Goal: Browse casually: Explore the website without a specific task or goal

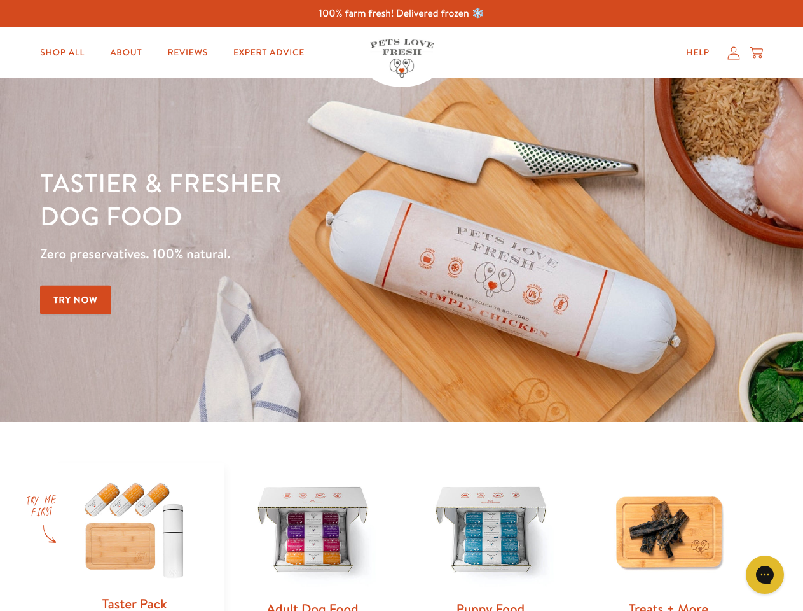
click at [401, 305] on div "Tastier & fresher dog food Zero preservatives. 100% natural. Try Now" at bounding box center [281, 250] width 482 height 168
click at [765, 574] on icon "Gorgias live chat" at bounding box center [765, 574] width 12 height 12
